Goal: Task Accomplishment & Management: Manage account settings

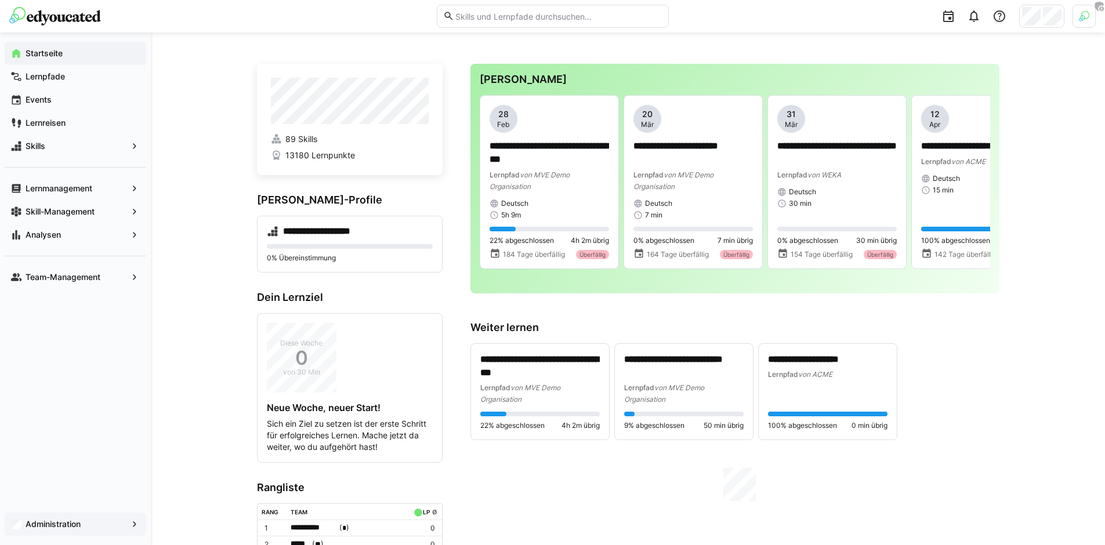
click at [97, 523] on span "Administration" at bounding box center [75, 525] width 103 height 12
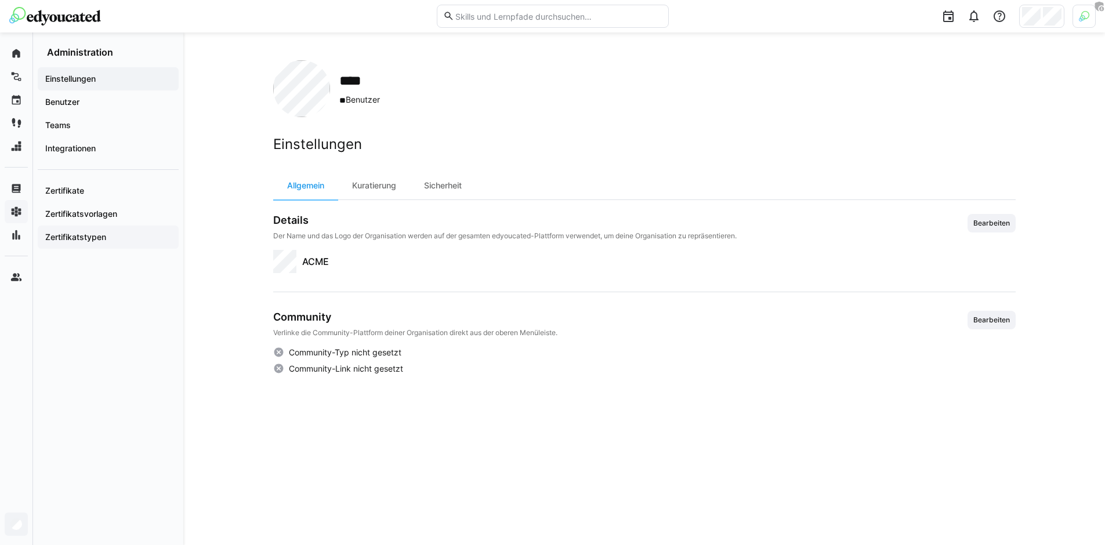
click at [0, 0] on app-navigation-label "Zertifikatstypen" at bounding box center [0, 0] width 0 height 0
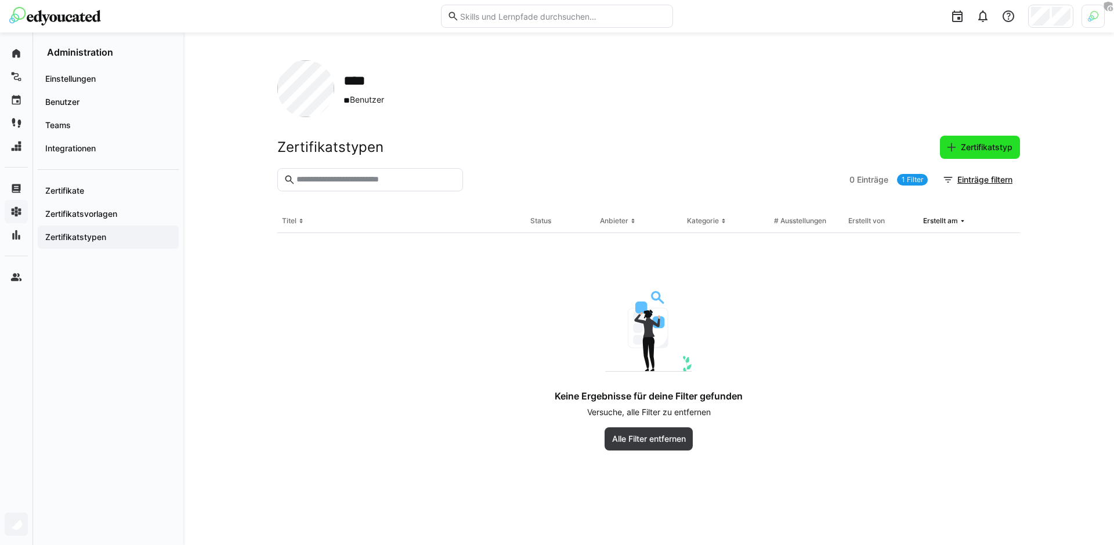
click at [975, 143] on span "Zertifikatstyp" at bounding box center [986, 148] width 55 height 12
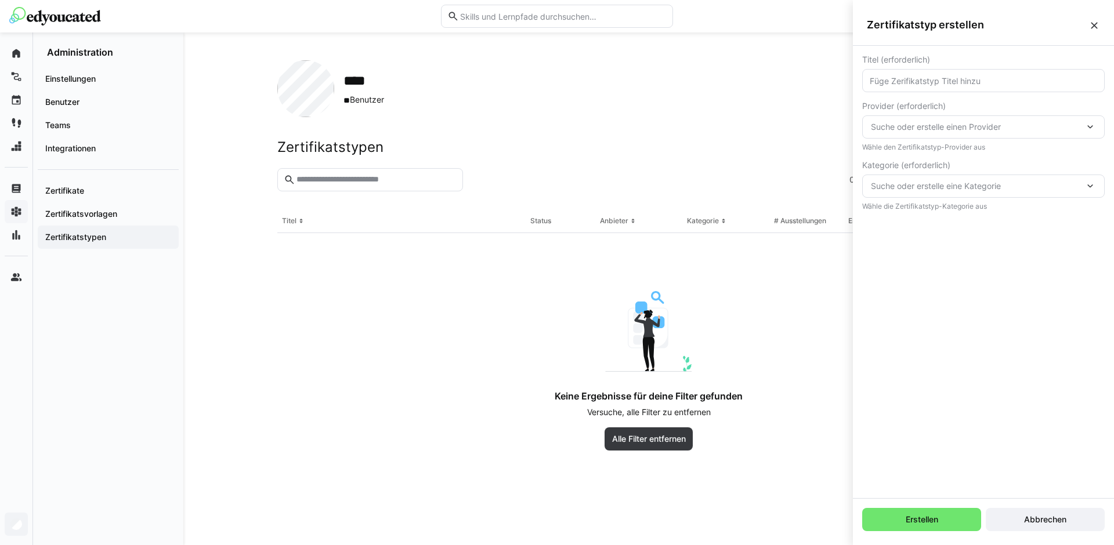
click at [1088, 31] on eds-icon at bounding box center [1094, 26] width 12 height 12
